Goal: Browse casually: Explore the website without a specific task or goal

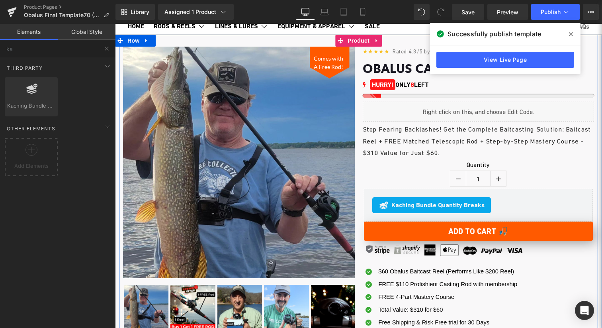
scroll to position [55, 0]
